Goal: Information Seeking & Learning: Learn about a topic

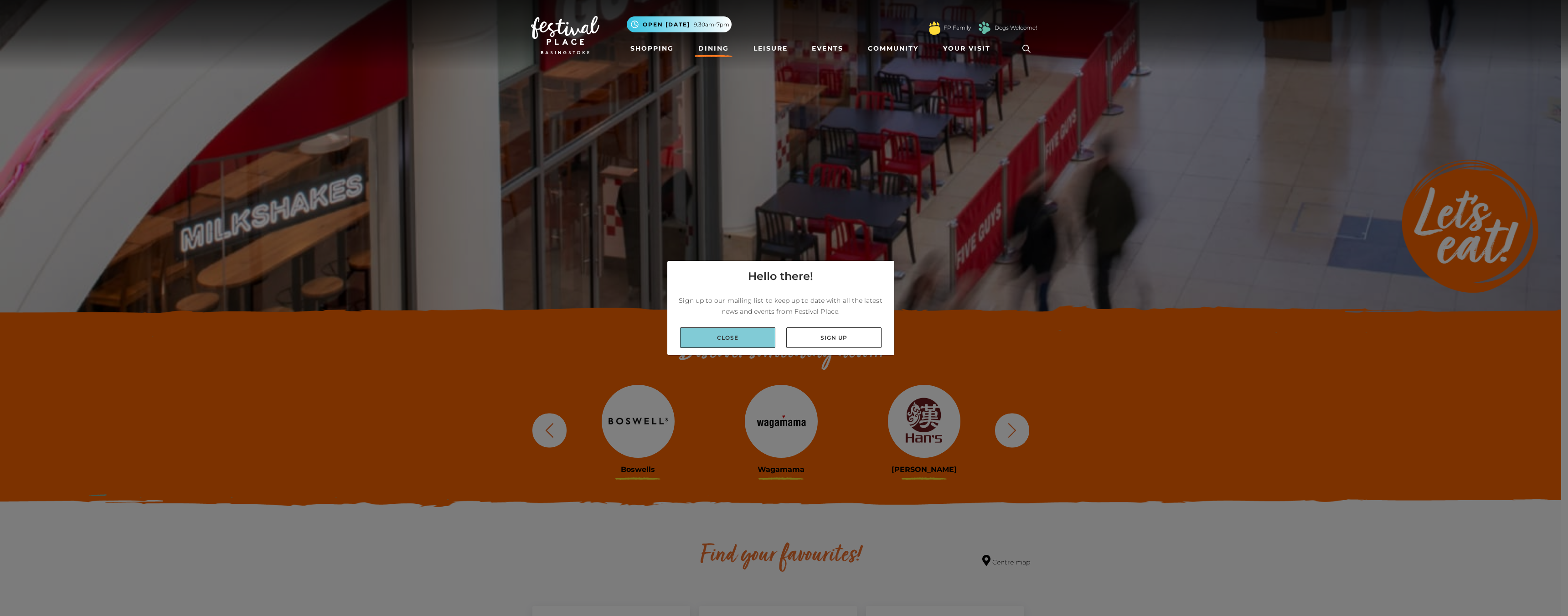
click at [742, 336] on link "Close" at bounding box center [728, 338] width 95 height 21
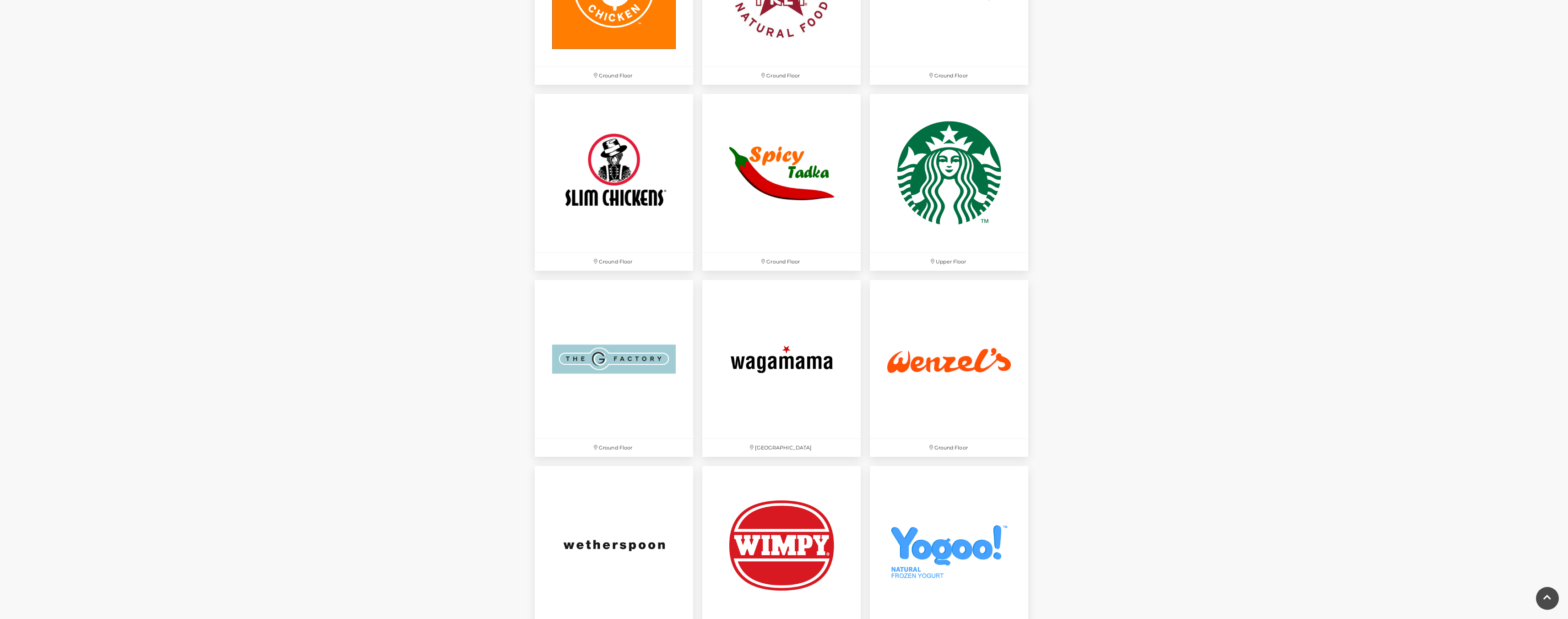
scroll to position [2841, 0]
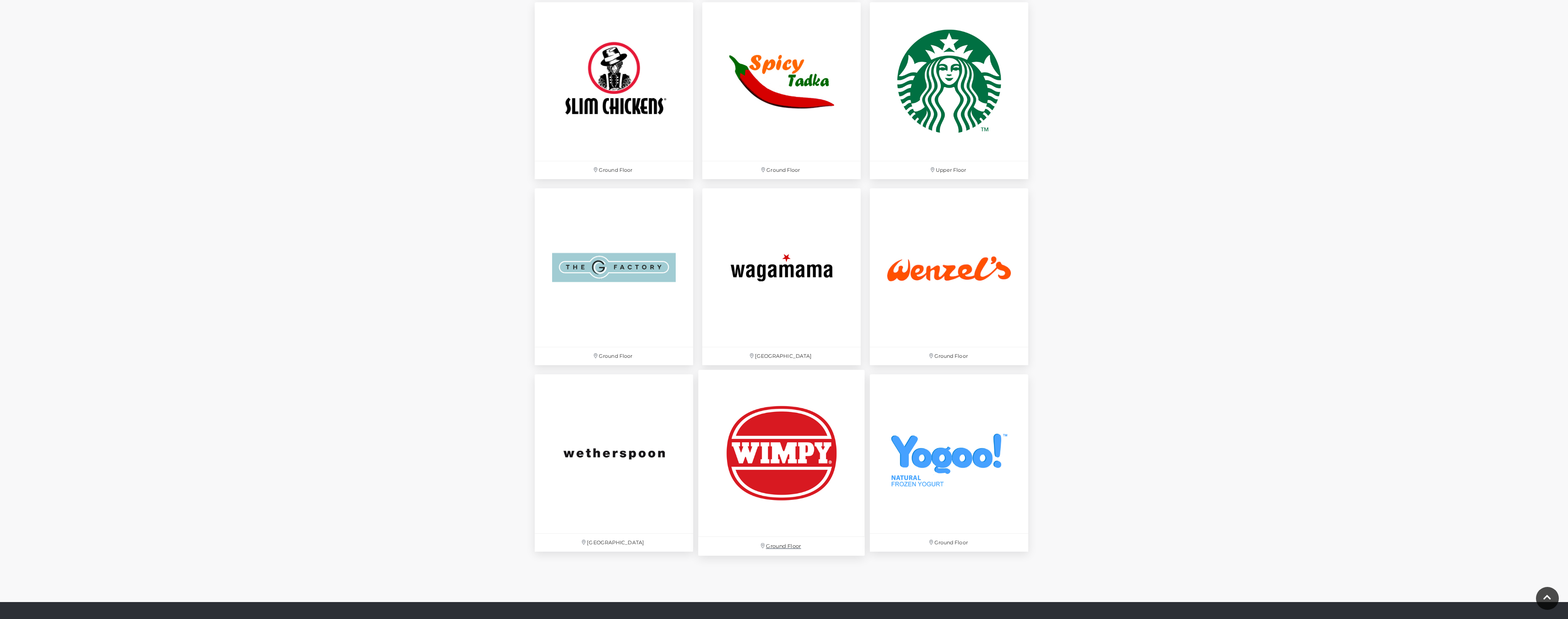
click at [765, 459] on img at bounding box center [782, 454] width 167 height 167
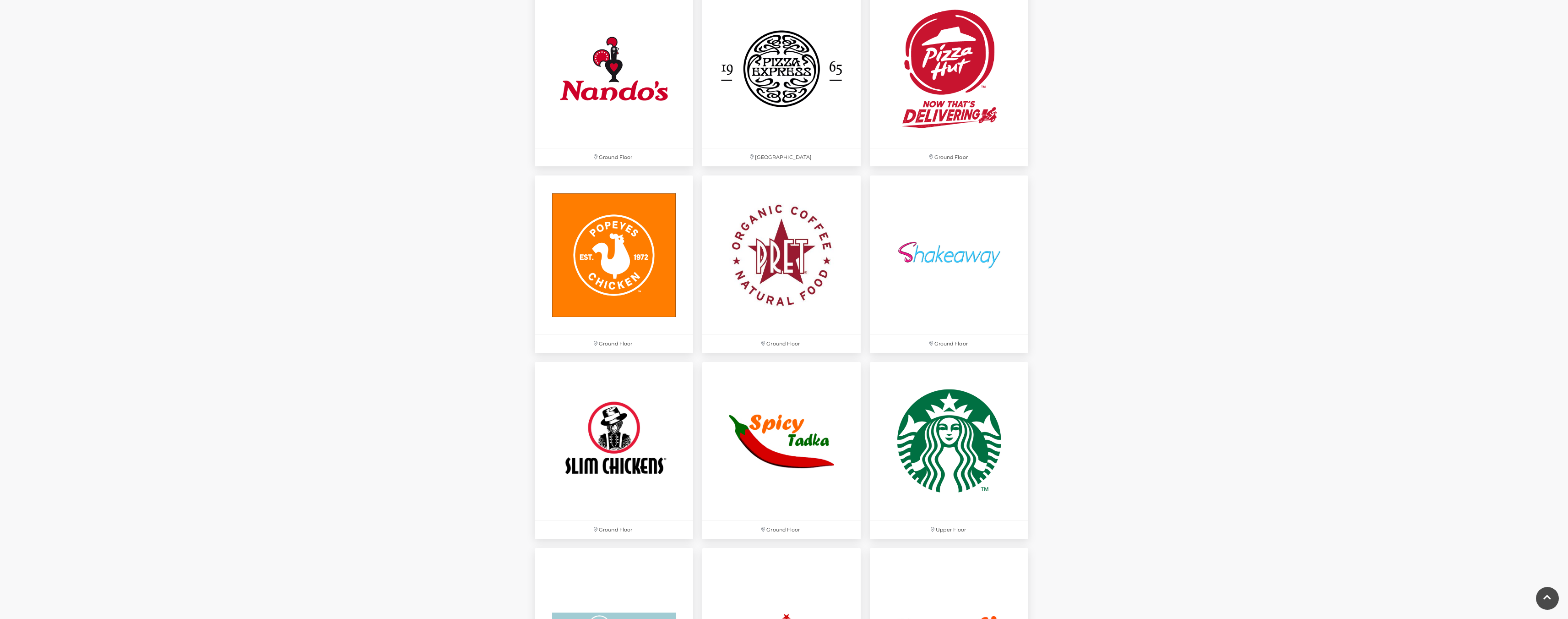
scroll to position [2665, 0]
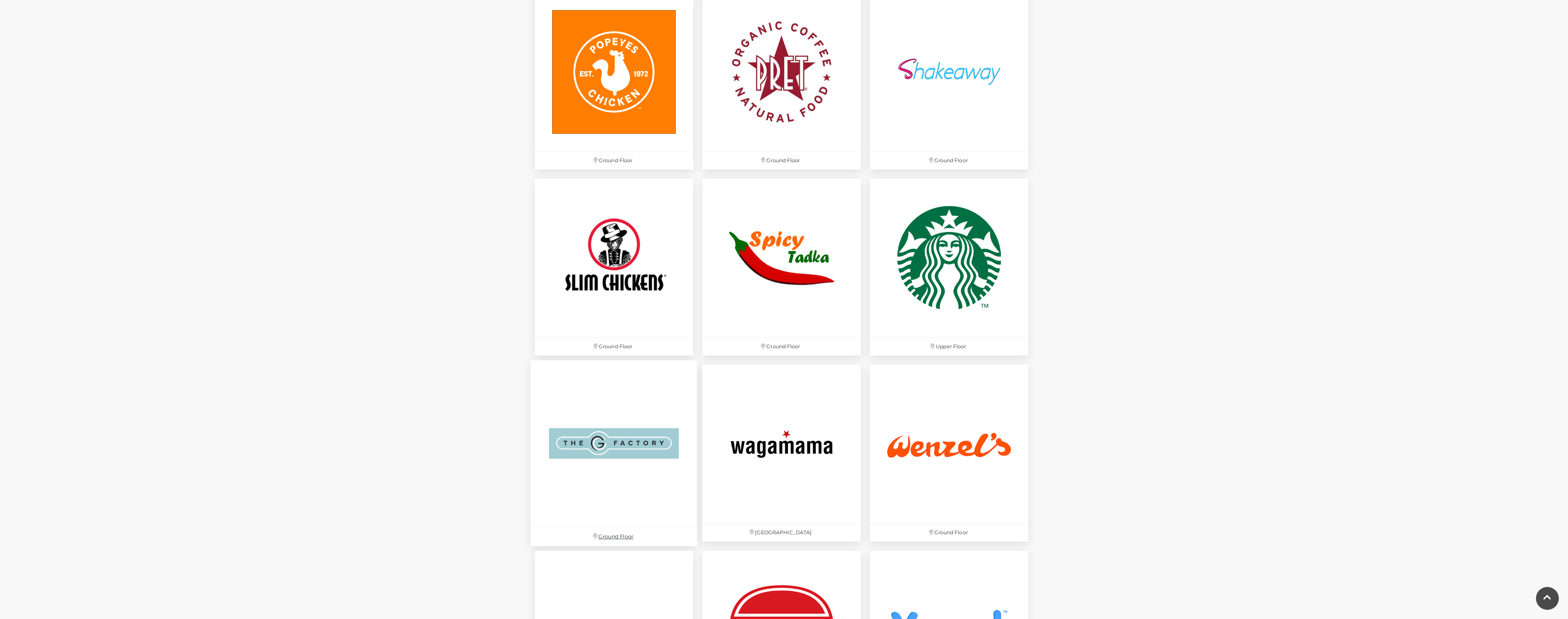
click at [662, 408] on img at bounding box center [614, 444] width 167 height 167
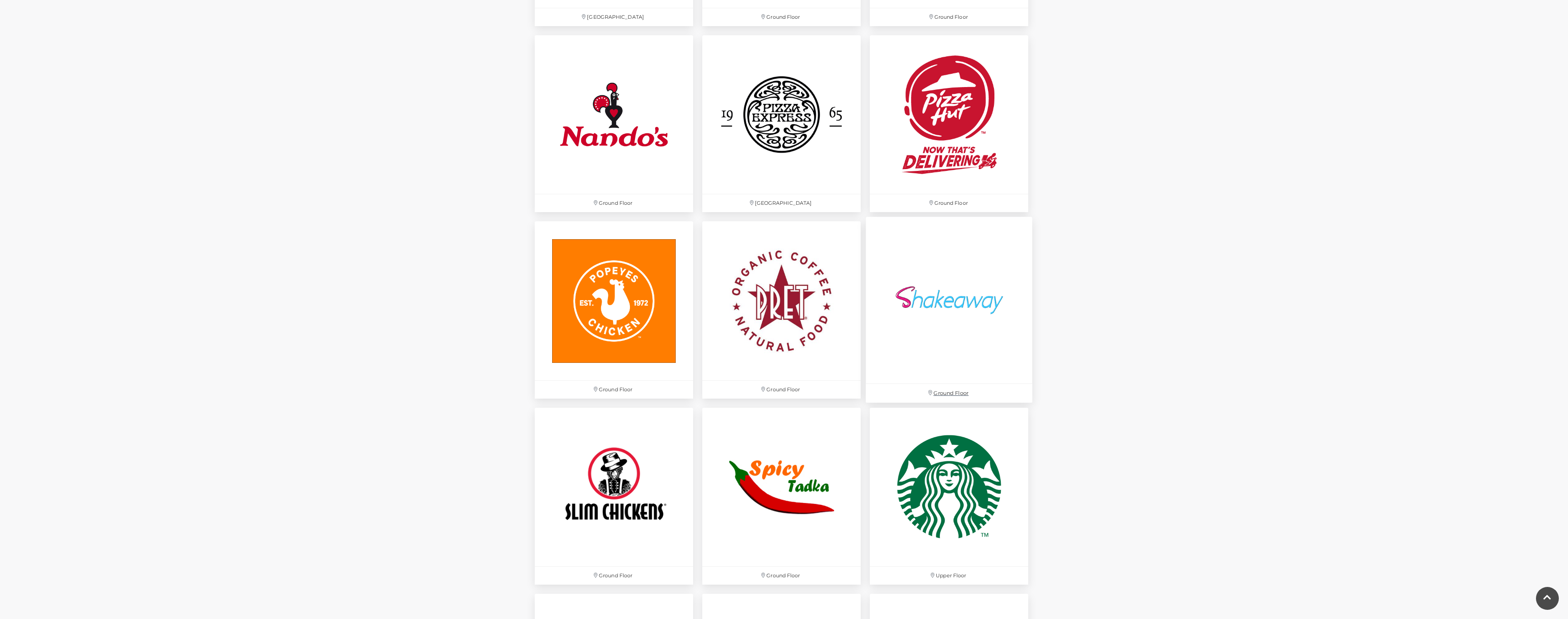
click at [976, 324] on img at bounding box center [949, 301] width 167 height 167
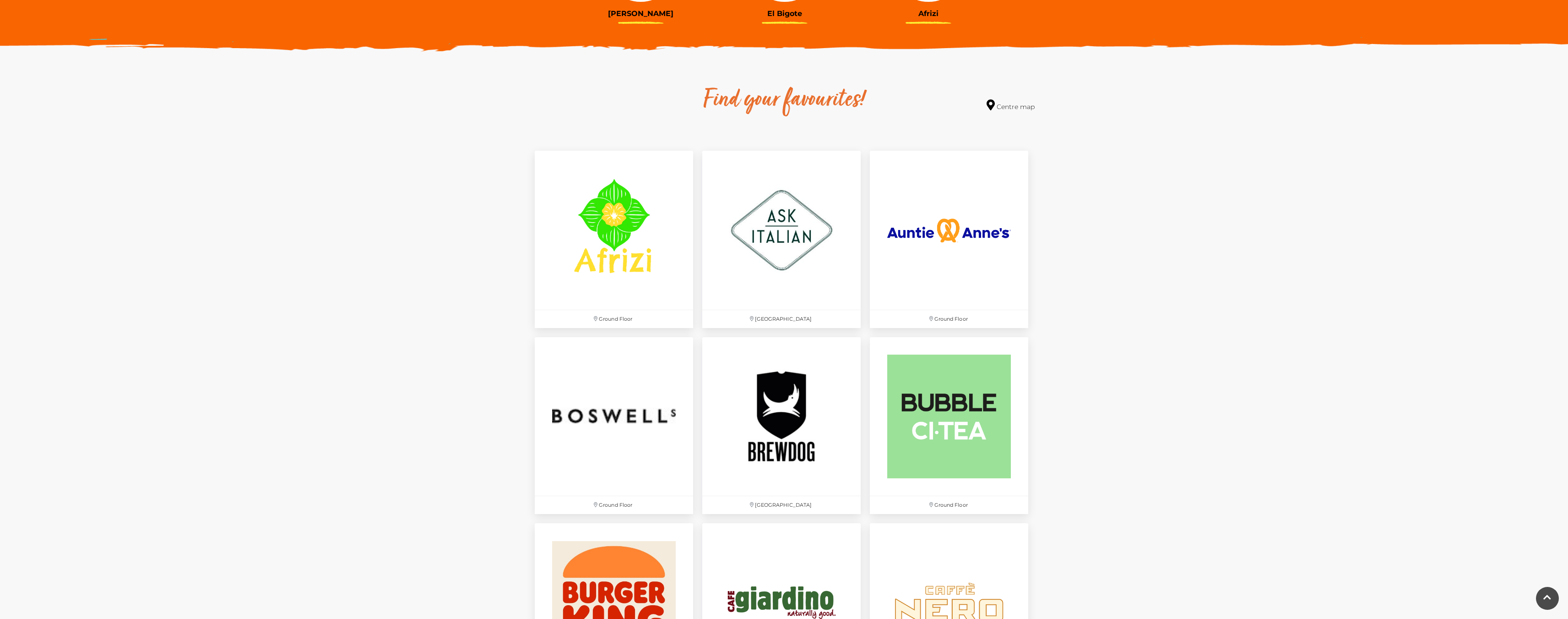
scroll to position [550, 0]
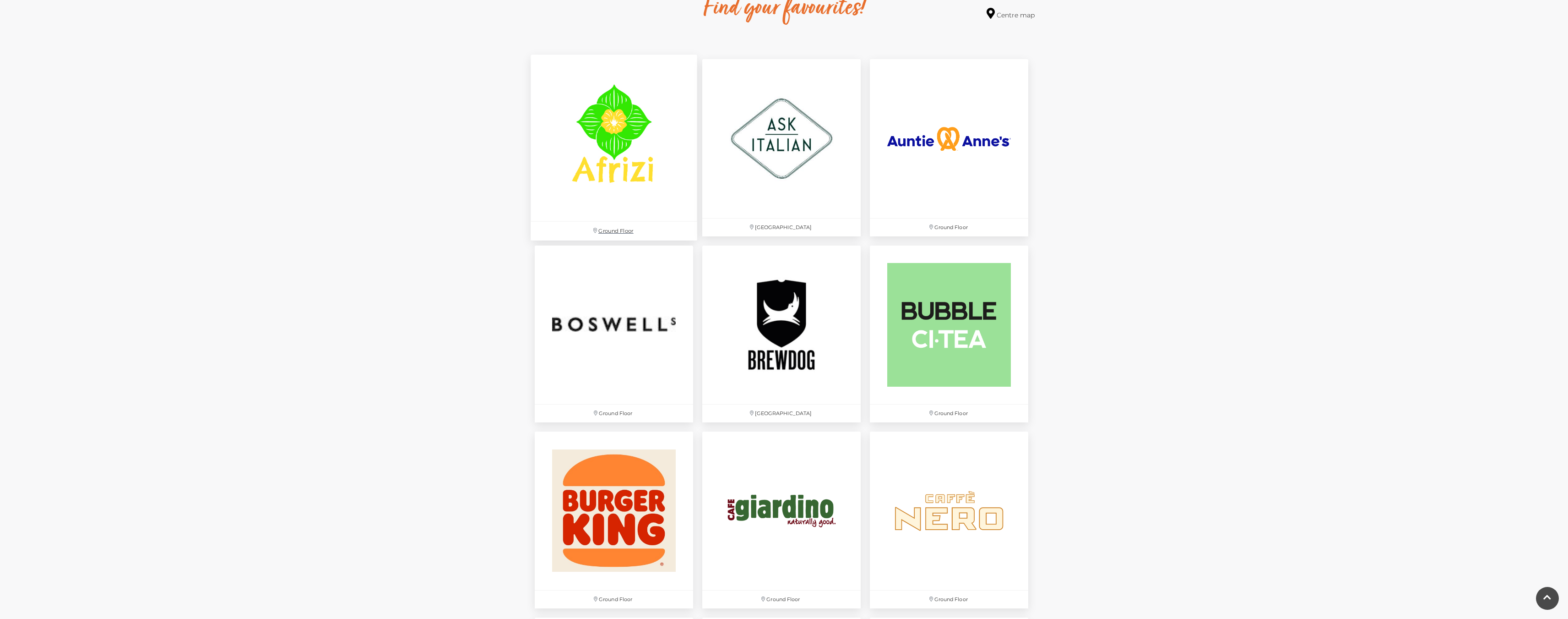
click at [618, 154] on img at bounding box center [614, 139] width 167 height 167
